Goal: Task Accomplishment & Management: Manage account settings

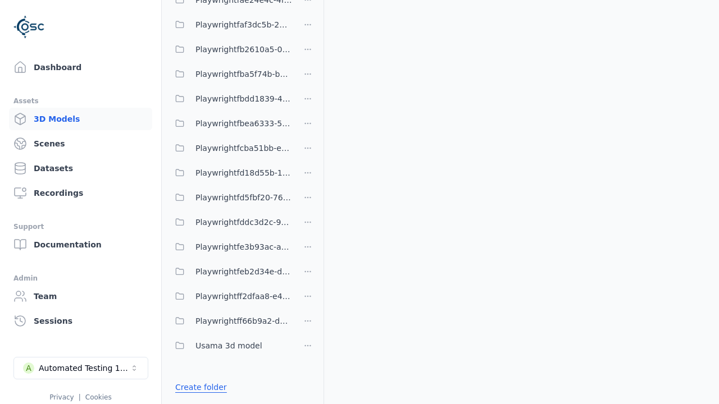
click at [198, 387] on link "Create folder" at bounding box center [201, 387] width 52 height 11
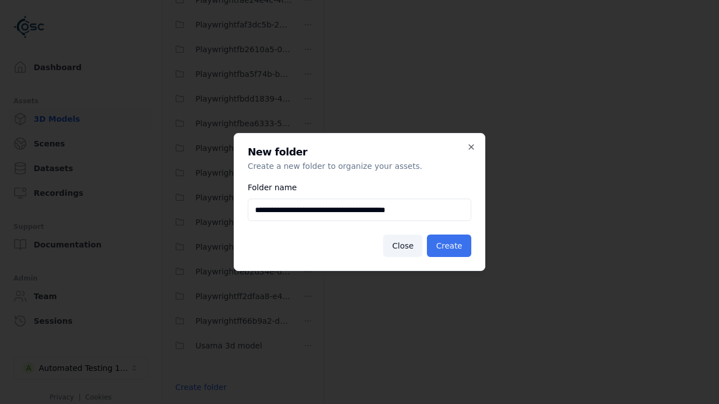
type input "**********"
click at [450, 246] on button "Create" at bounding box center [449, 246] width 44 height 22
